Goal: Register for event/course

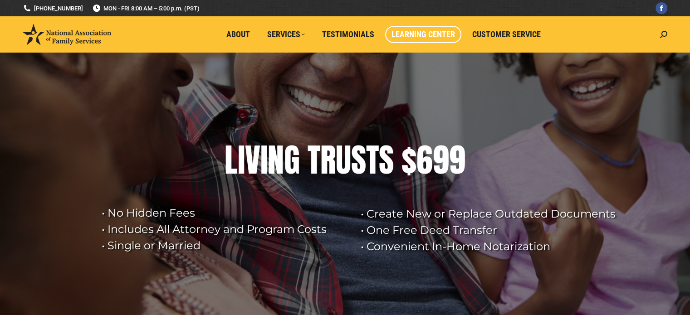
click at [432, 30] on span "Learning Center" at bounding box center [424, 35] width 64 height 10
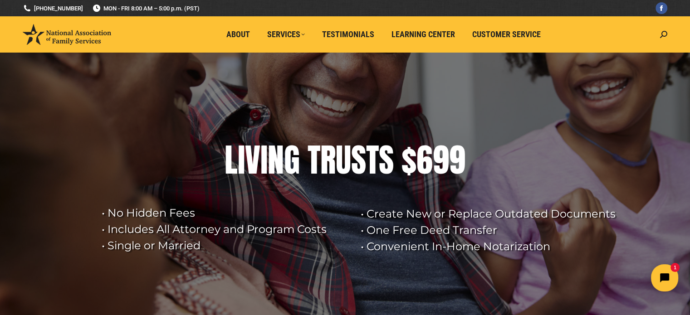
click at [679, 38] on header "National Association of Family Services Simple & Easy Estate Planning About Ser…" at bounding box center [345, 34] width 690 height 36
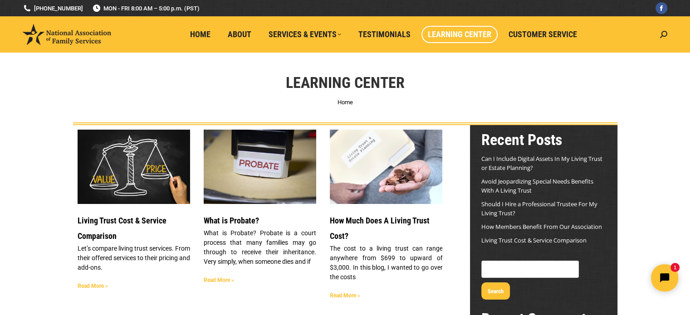
click at [677, 36] on header "National Association of Family Services Simple & Easy Estate Planning Home Abou…" at bounding box center [345, 34] width 690 height 36
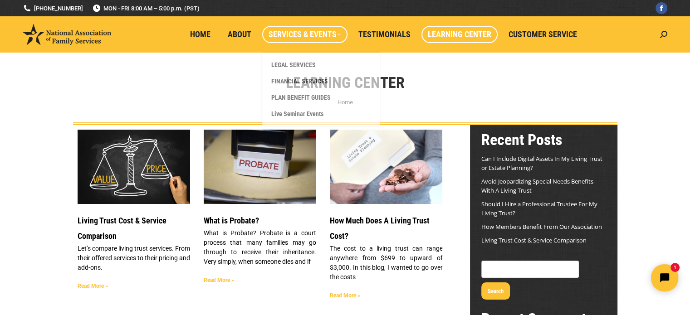
click at [328, 39] on link "Services & Events" at bounding box center [304, 34] width 85 height 17
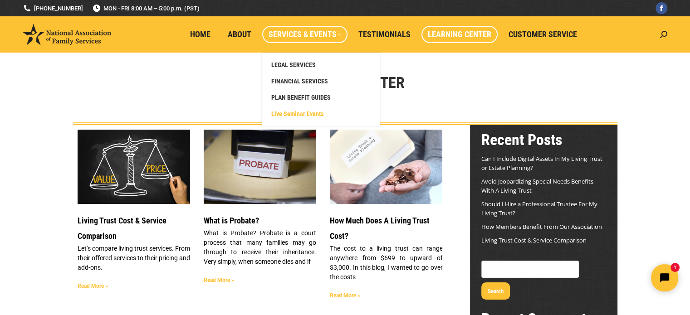
click at [318, 115] on span "Live Seminar Events" at bounding box center [297, 114] width 52 height 8
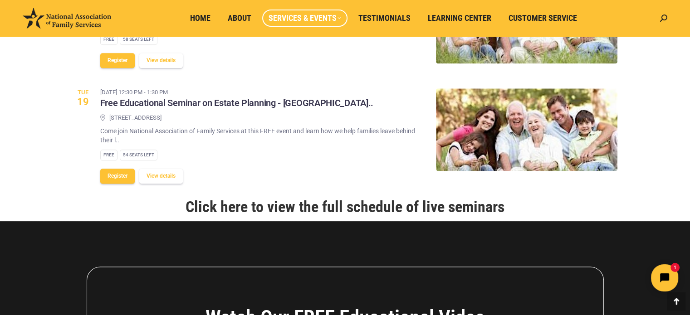
scroll to position [1098, 0]
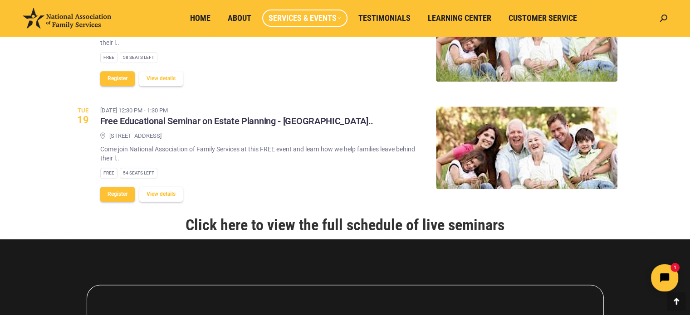
click at [176, 187] on button "View details" at bounding box center [161, 194] width 44 height 15
